Goal: Information Seeking & Learning: Learn about a topic

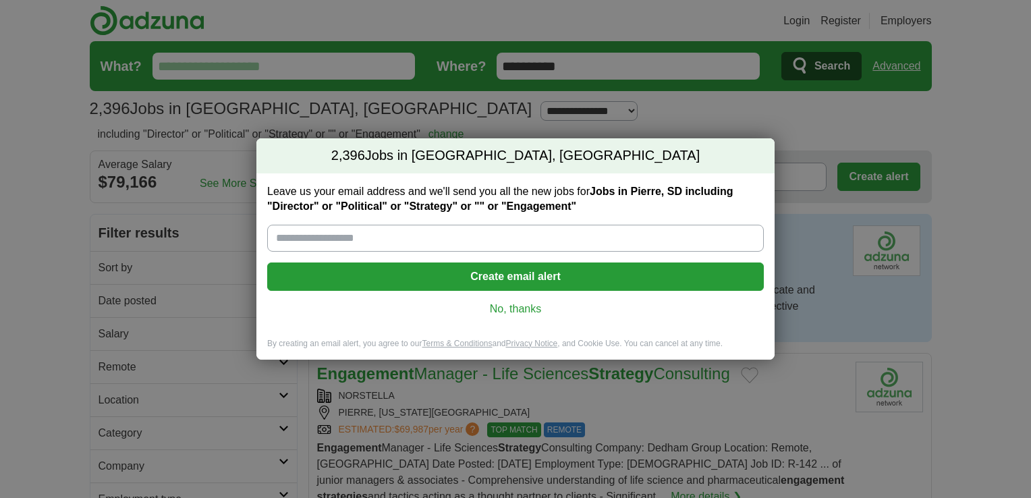
click at [517, 309] on link "No, thanks" at bounding box center [515, 309] width 475 height 15
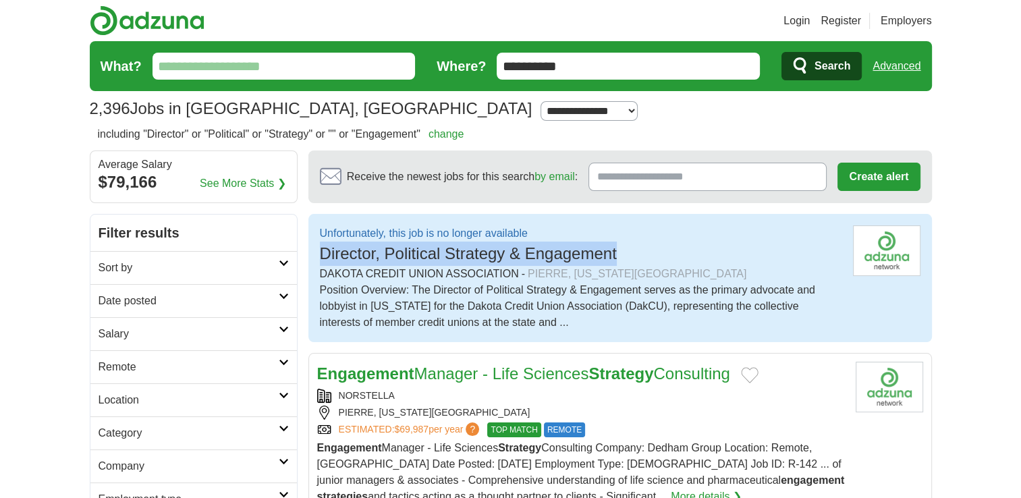
drag, startPoint x: 623, startPoint y: 253, endPoint x: 308, endPoint y: 257, distance: 315.0
click at [308, 257] on div "Unfortunately, this job is no longer available Director, Political Strategy & E…" at bounding box center [619, 278] width 623 height 128
copy span "Director, Political Strategy & Engagement"
